Goal: Task Accomplishment & Management: Manage account settings

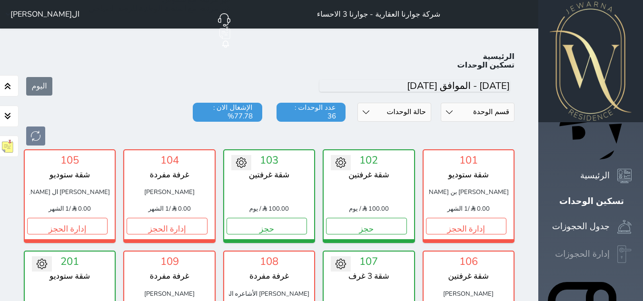
click at [617, 246] on icon at bounding box center [624, 255] width 14 height 18
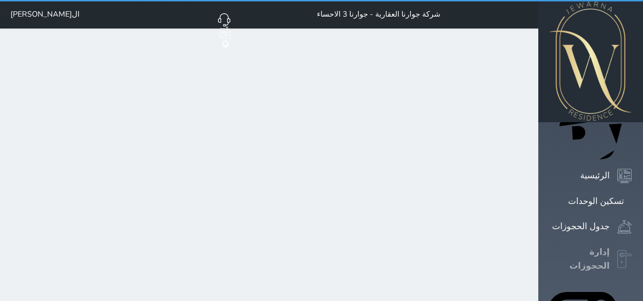
select select "open_all"
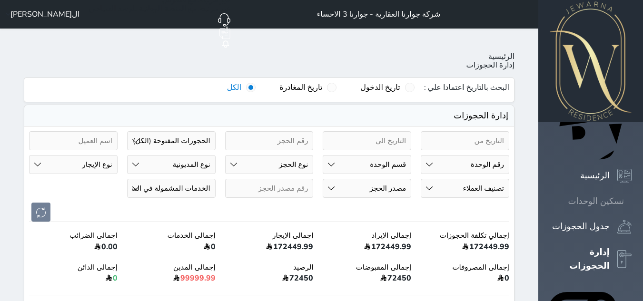
click at [631, 201] on icon at bounding box center [631, 201] width 0 height 0
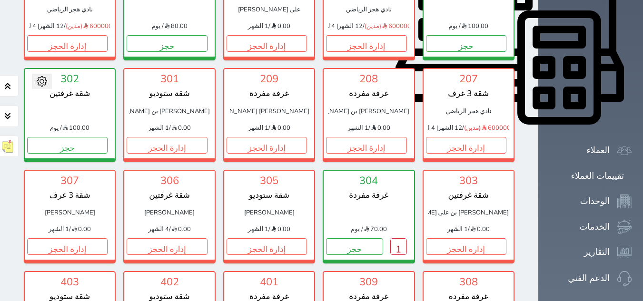
scroll to position [370, 0]
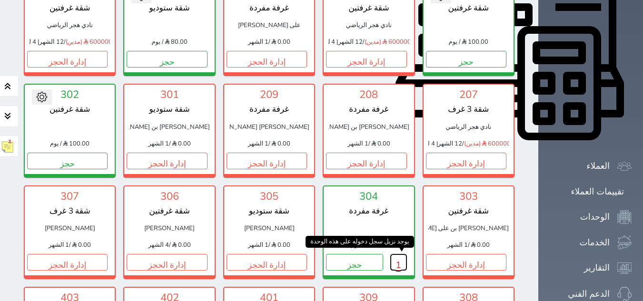
click at [390, 254] on button "1" at bounding box center [398, 262] width 17 height 17
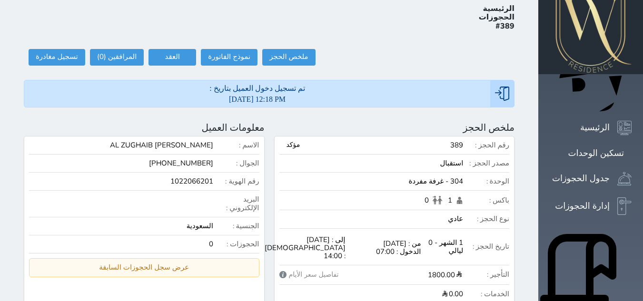
scroll to position [48, 0]
click at [288, 122] on button at bounding box center [282, 128] width 12 height 12
radio input "false"
select select "76146"
select select
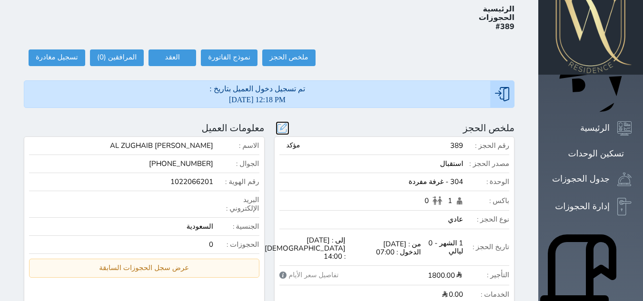
type input "1800.00"
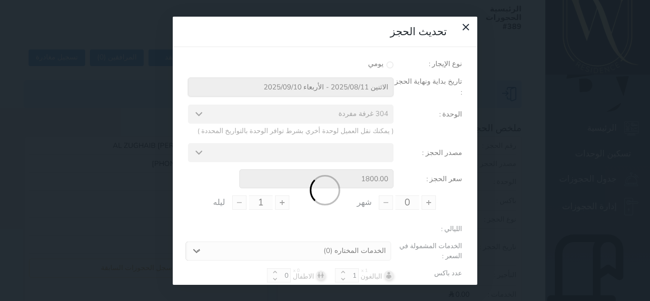
select select
type input "1"
type input "0"
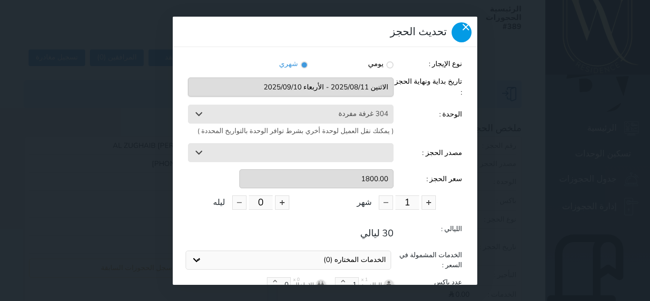
click at [460, 21] on icon at bounding box center [465, 26] width 11 height 11
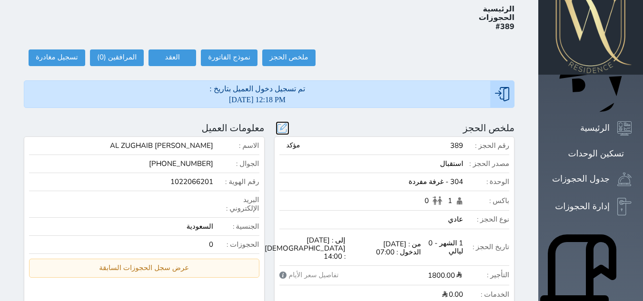
click at [288, 122] on button at bounding box center [282, 128] width 12 height 12
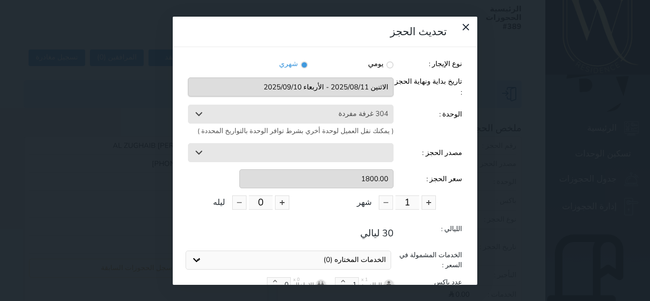
select select
click at [460, 24] on icon at bounding box center [465, 26] width 11 height 11
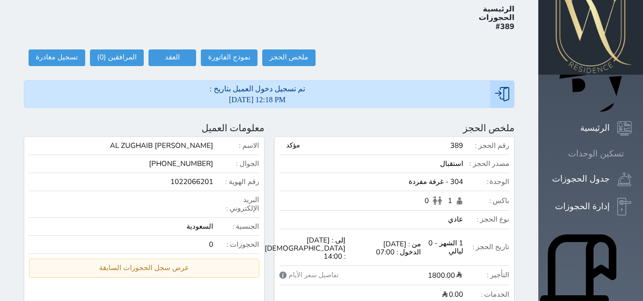
click at [631, 154] on icon at bounding box center [631, 154] width 0 height 0
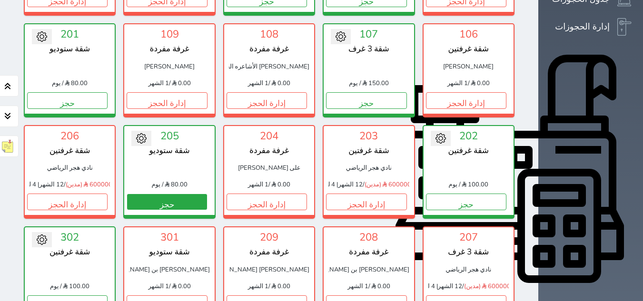
scroll to position [323, 0]
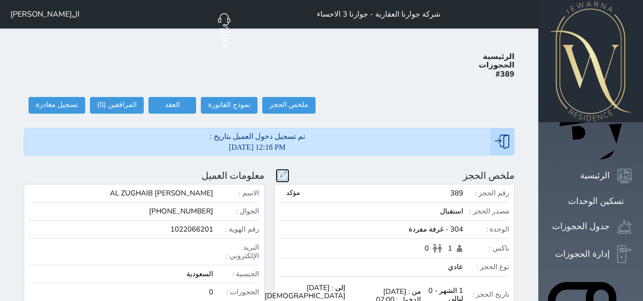
click at [288, 170] on button at bounding box center [282, 176] width 12 height 12
radio input "false"
select select "76146"
select select
type input "1800.00"
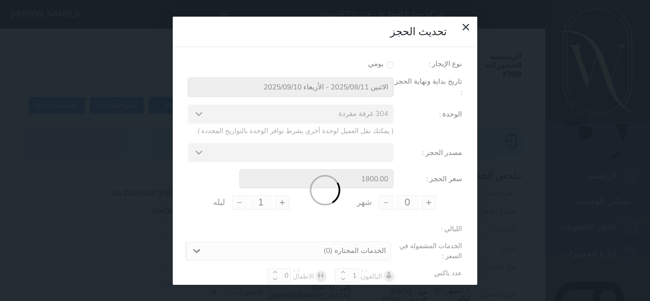
type input "1"
type input "0"
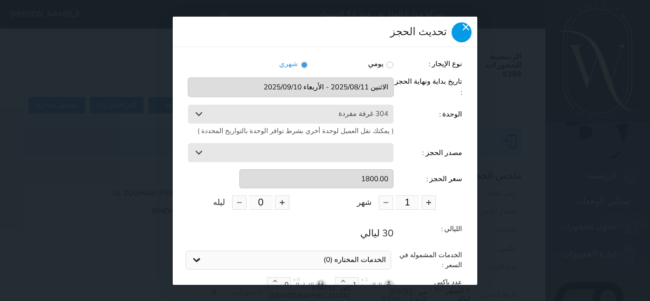
click at [460, 24] on icon at bounding box center [465, 26] width 11 height 11
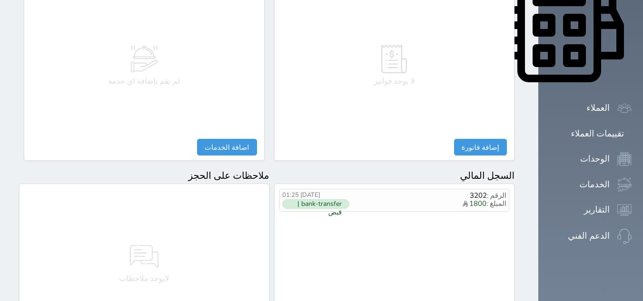
scroll to position [520, 0]
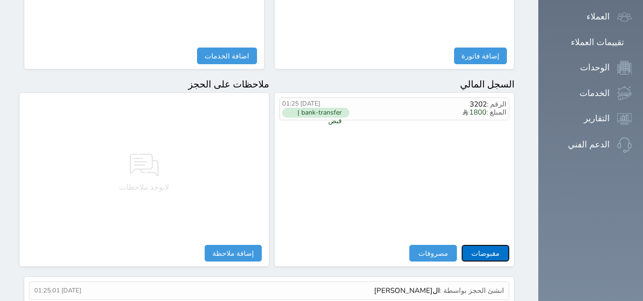
click at [509, 245] on button "مقبوضات" at bounding box center [486, 253] width 48 height 17
select select
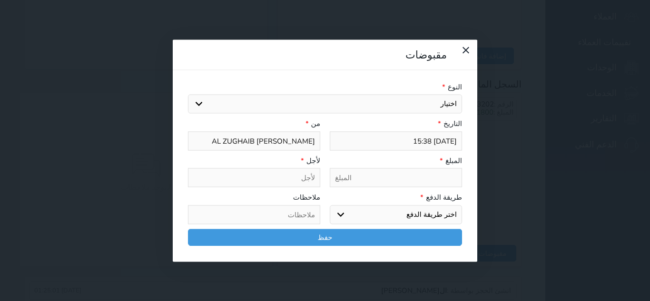
click at [443, 95] on select "اختيار" at bounding box center [325, 104] width 274 height 19
select select
select select "154799"
click at [188, 95] on select "اختيار مقبوضات عامة قيمة إيجار فواتير تامين عربون لا ينطبق آخر مغسلة واي فاي - …" at bounding box center [325, 104] width 274 height 19
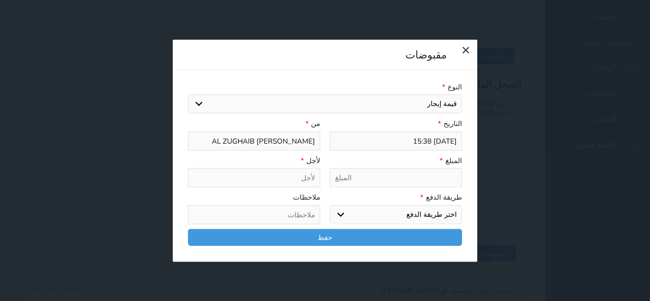
select select
type input "قيمة إيجار - الوحدة - 304"
select select
click at [461, 168] on input "tel" at bounding box center [396, 177] width 132 height 19
type input "1"
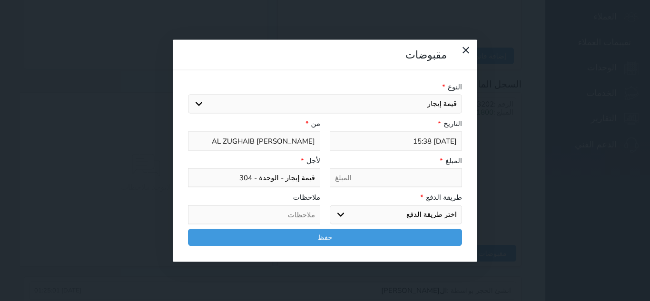
select select
type input "13"
select select
type input "130"
select select
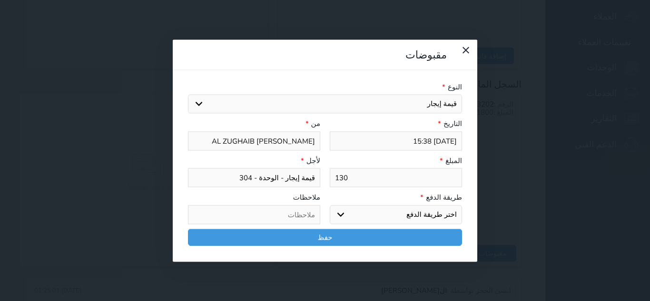
type input "1300"
select select
type input "1300"
click at [453, 205] on select "اختر طريقة الدفع دفع نقدى تحويل بنكى مدى بطاقة ائتمان آجل" at bounding box center [396, 214] width 132 height 19
select select "cash"
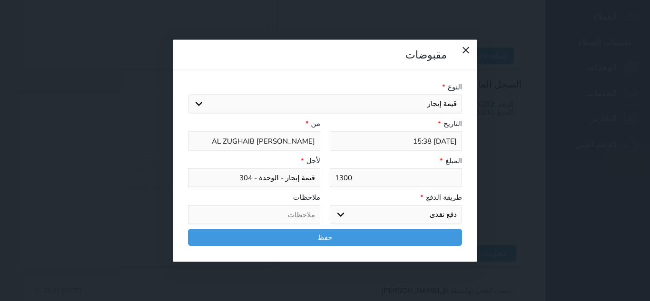
click at [330, 205] on select "اختر طريقة الدفع دفع نقدى تحويل بنكى مدى بطاقة ائتمان آجل" at bounding box center [396, 214] width 132 height 19
click at [437, 168] on input "1300" at bounding box center [396, 177] width 132 height 19
type input "1800"
click at [452, 45] on div at bounding box center [462, 55] width 20 height 20
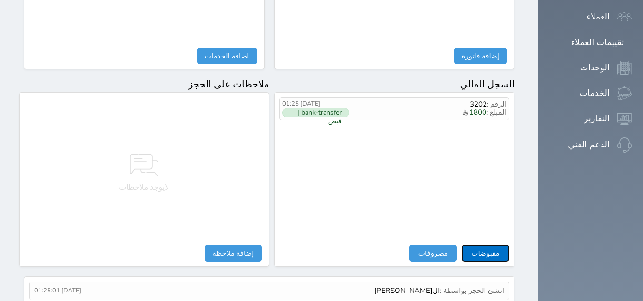
click at [509, 245] on button "مقبوضات" at bounding box center [486, 253] width 48 height 17
select select
type input "[DATE] 15:40"
select select
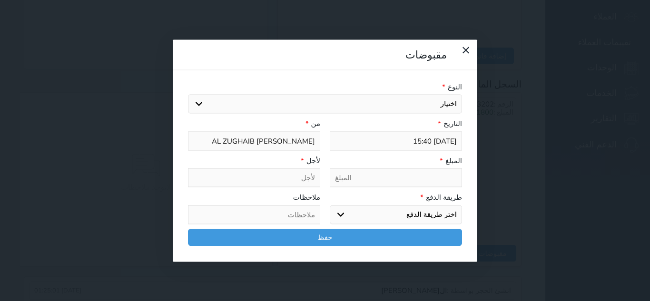
click at [462, 168] on input "tel" at bounding box center [396, 177] width 132 height 19
select select
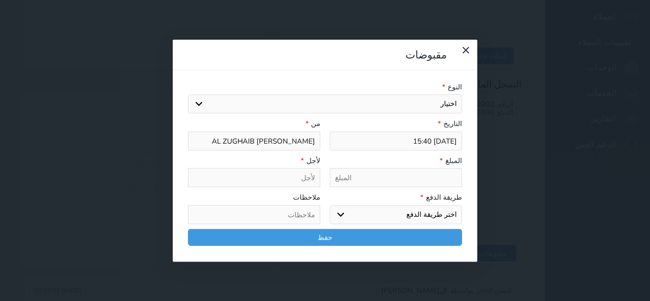
select select
type input "1"
select select
type input "18"
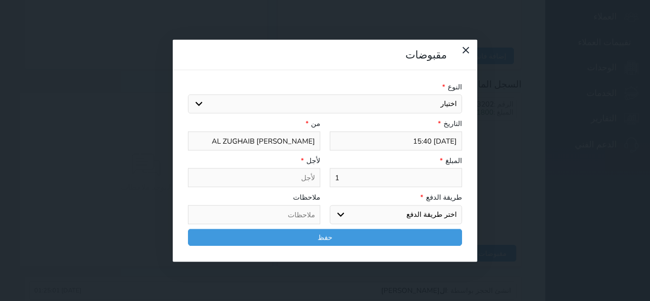
select select
type input "180"
select select
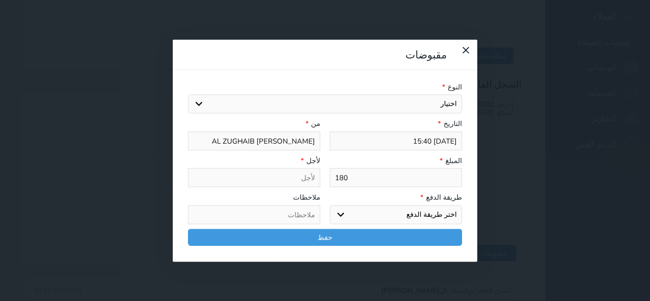
type input "1800"
select select
type input "1800"
click at [460, 205] on select "اختر طريقة الدفع دفع نقدى تحويل بنكى مدى بطاقة ائتمان آجل" at bounding box center [396, 214] width 132 height 19
select select "cash"
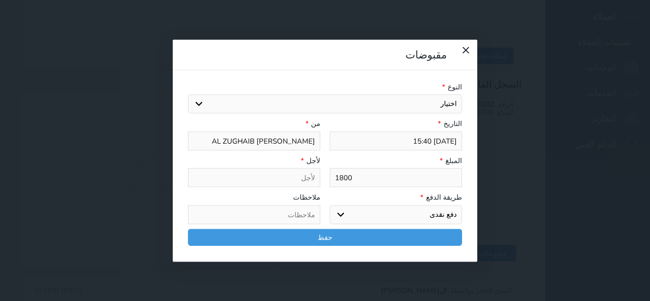
click at [330, 205] on select "اختر طريقة الدفع دفع نقدى تحويل بنكى مدى بطاقة ائتمان آجل" at bounding box center [396, 214] width 132 height 19
click at [421, 95] on select "اختيار مقبوضات عامة قيمة إيجار فواتير تامين عربون لا ينطبق آخر مغسلة واي فاي - …" at bounding box center [325, 104] width 274 height 19
select select "154799"
click at [188, 95] on select "اختيار مقبوضات عامة قيمة إيجار فواتير تامين عربون لا ينطبق آخر مغسلة واي فاي - …" at bounding box center [325, 104] width 274 height 19
type input "قيمة إيجار - الوحدة - 304"
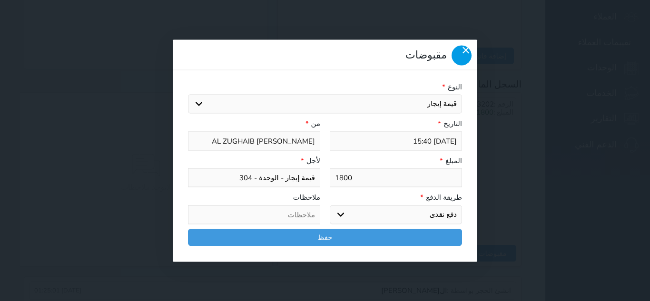
click at [460, 44] on icon at bounding box center [465, 49] width 11 height 11
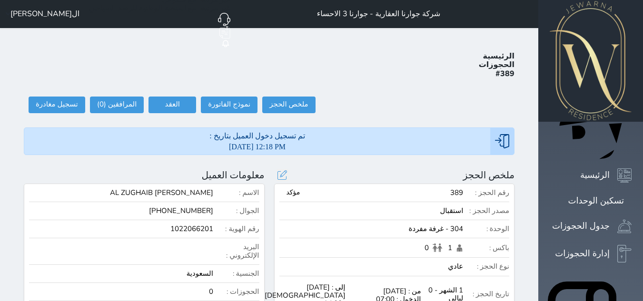
scroll to position [0, 0]
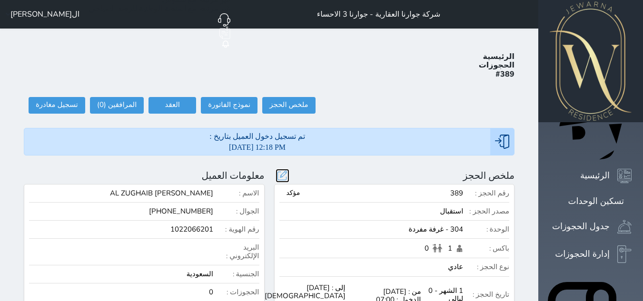
click at [288, 170] on button at bounding box center [282, 176] width 12 height 12
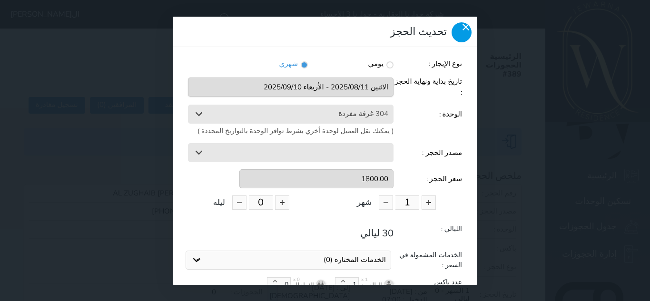
click at [452, 22] on div at bounding box center [462, 32] width 20 height 20
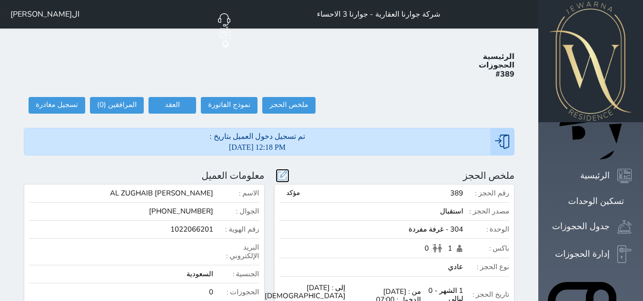
click at [288, 170] on button at bounding box center [282, 176] width 12 height 12
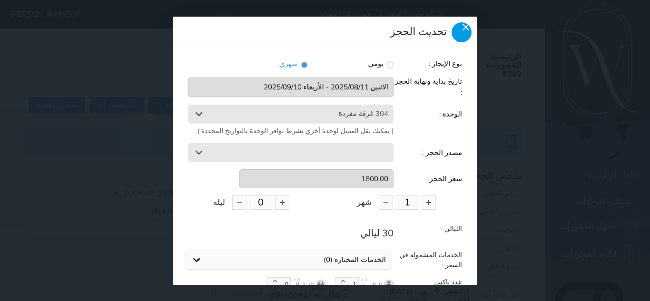
click at [463, 24] on icon at bounding box center [466, 27] width 7 height 7
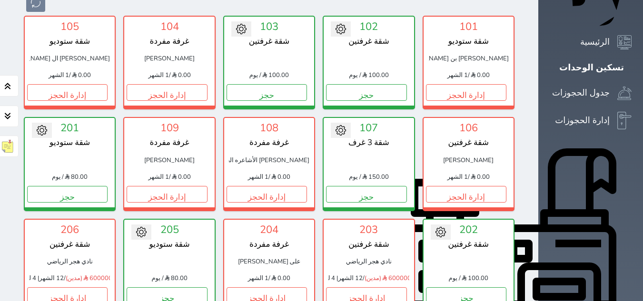
scroll to position [227, 0]
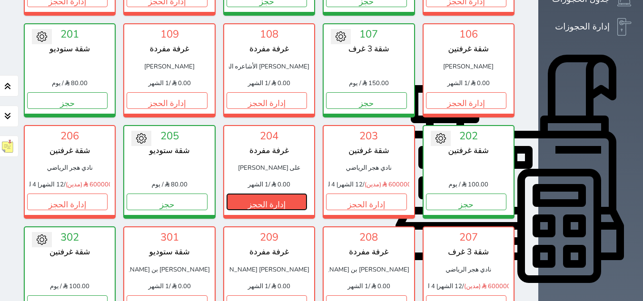
click at [307, 194] on button "إدارة الحجز" at bounding box center [267, 202] width 80 height 17
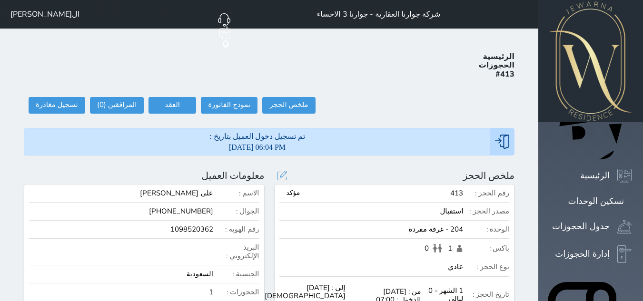
select select
click at [288, 170] on button at bounding box center [282, 176] width 12 height 12
radio input "false"
select select "76137"
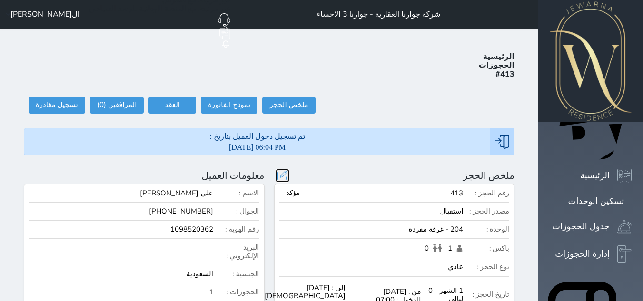
select select
type input "1800.00"
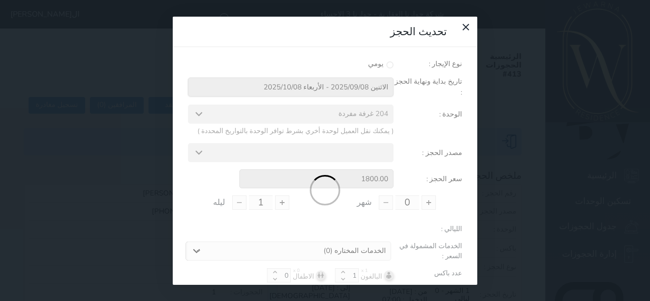
type input "1"
type input "0"
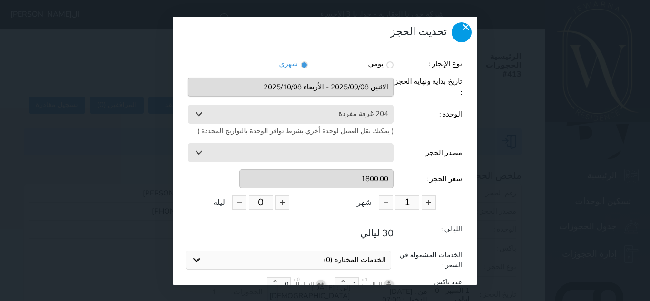
click at [460, 28] on icon at bounding box center [465, 26] width 11 height 11
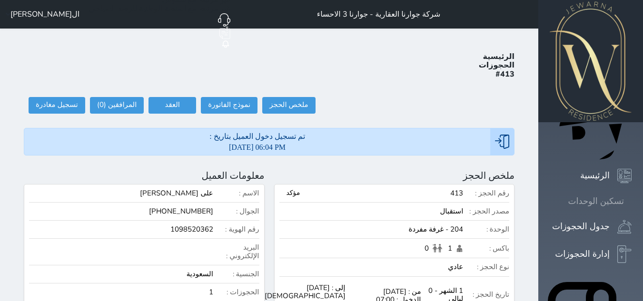
click at [631, 201] on icon at bounding box center [631, 201] width 0 height 0
